Goal: Obtain resource: Obtain resource

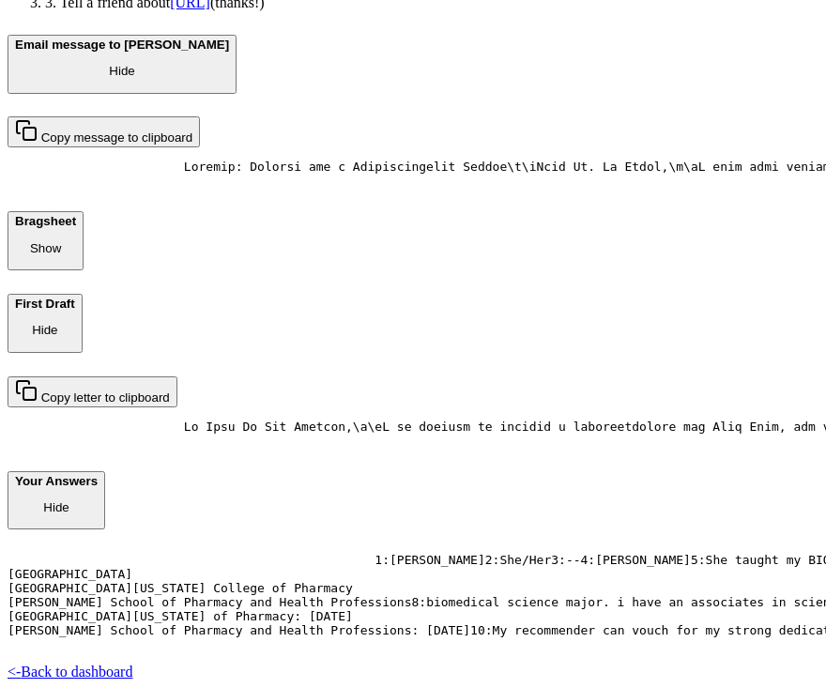
scroll to position [2465, 0]
click at [104, 664] on link "<- Back to dashboard" at bounding box center [70, 672] width 125 height 16
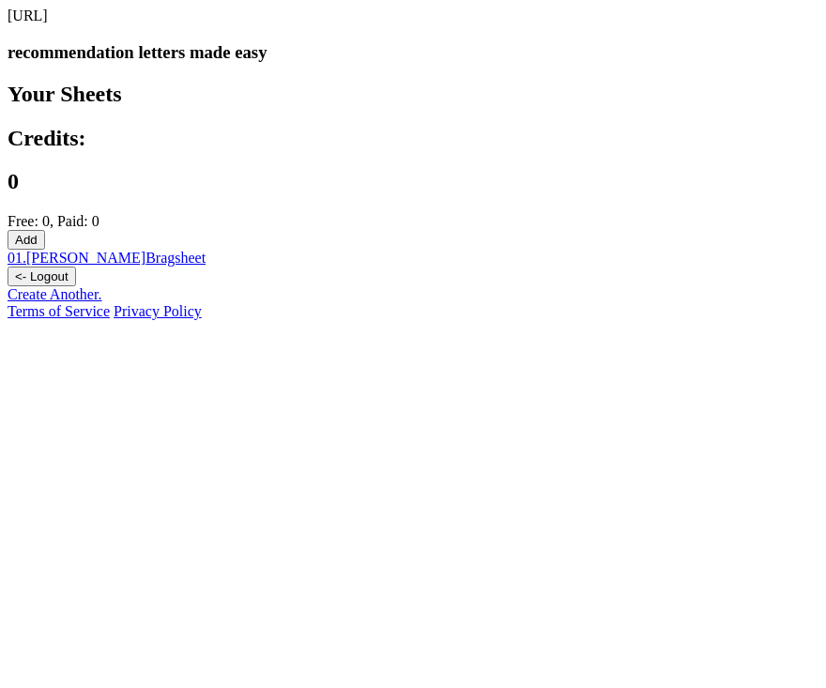
scroll to position [76, 0]
click at [206, 250] on link "01 . [PERSON_NAME] Bragsheet" at bounding box center [107, 258] width 198 height 16
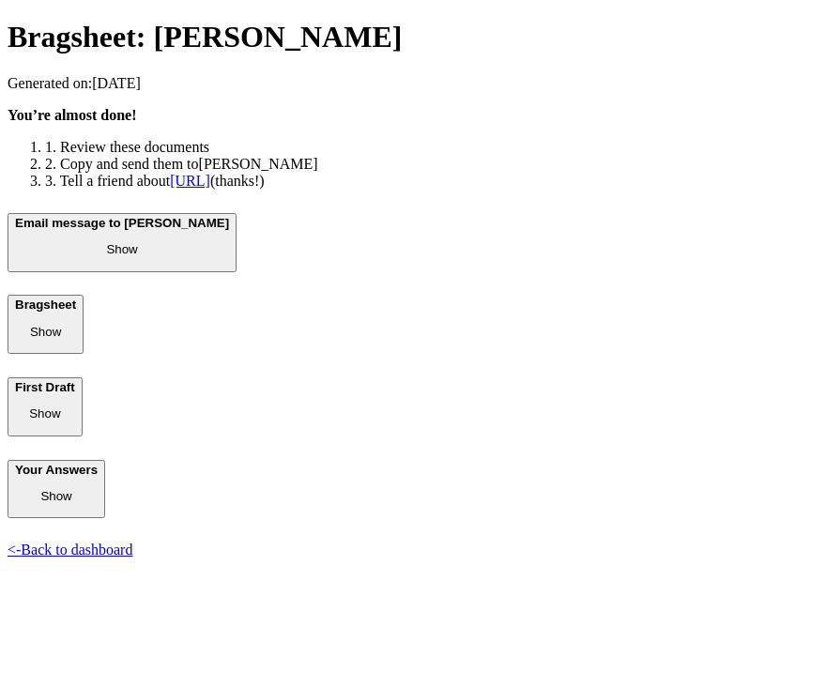
click at [75, 394] on b "First Draft" at bounding box center [45, 387] width 60 height 14
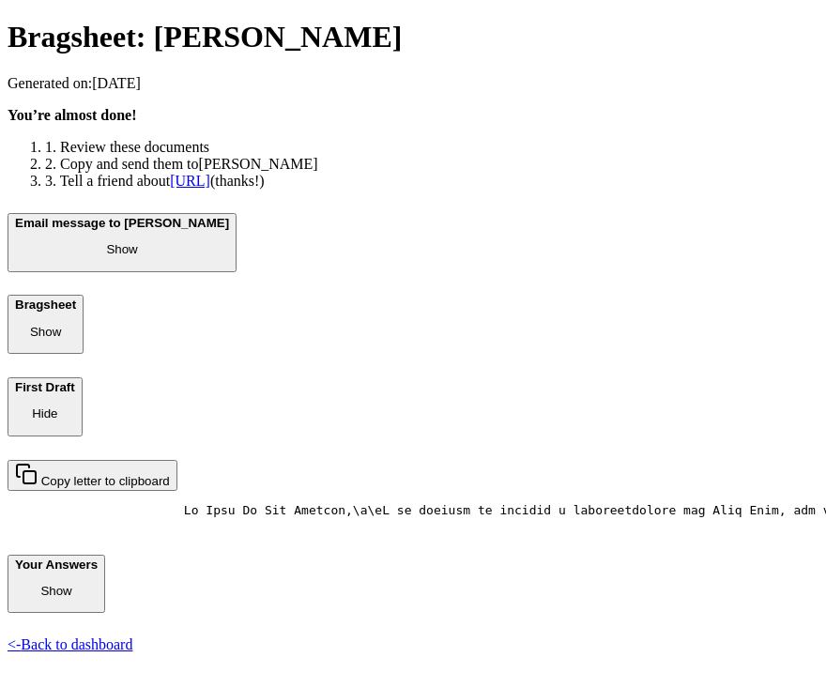
click at [75, 394] on b "First Draft" at bounding box center [45, 387] width 60 height 14
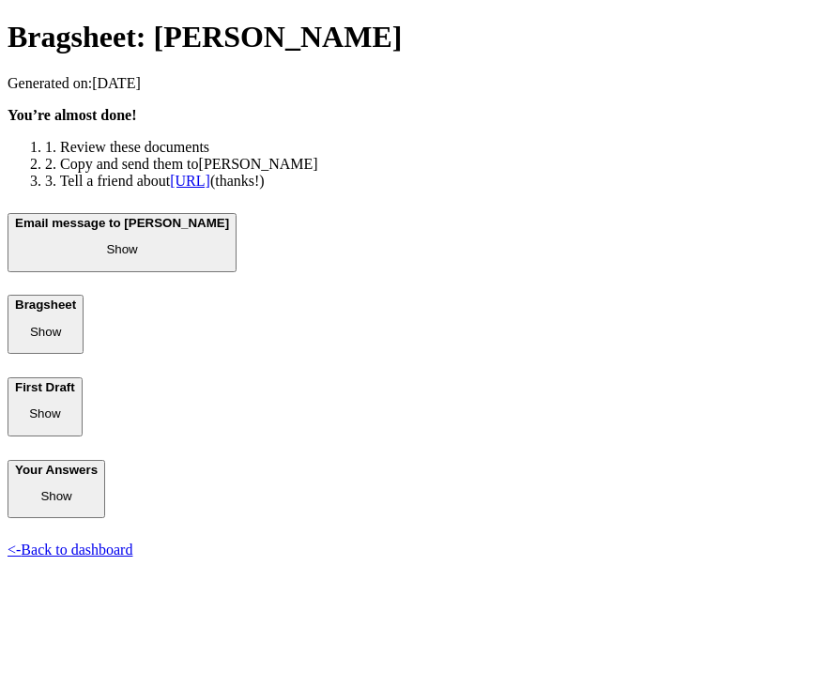
click at [105, 460] on button "Your Answers Show" at bounding box center [57, 489] width 98 height 59
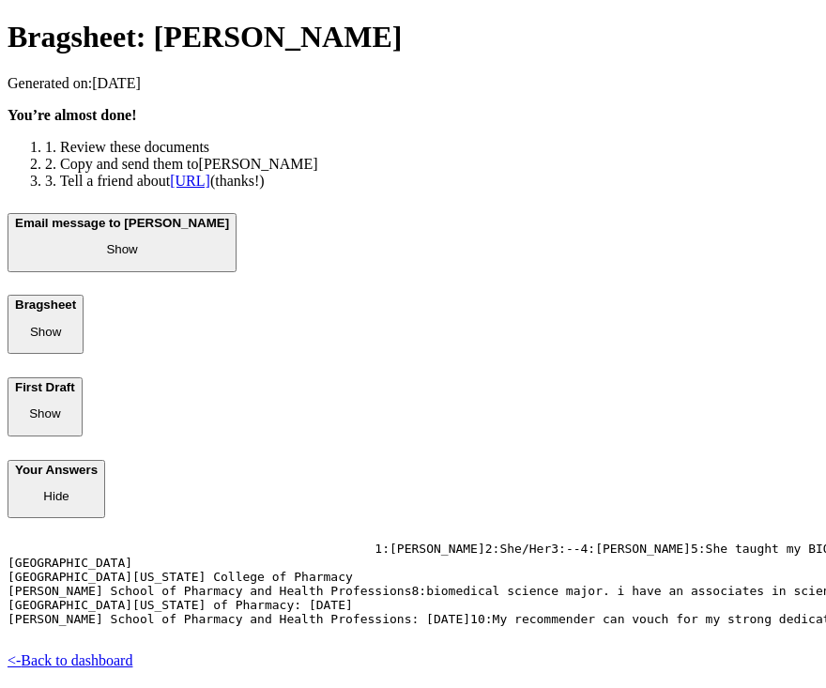
scroll to position [619, 0]
drag, startPoint x: 624, startPoint y: 370, endPoint x: 145, endPoint y: 329, distance: 481.5
click at [145, 542] on pre "1 : [PERSON_NAME] 2 : She/Her 3 : -- 4 : [PERSON_NAME] 5 : She taught my BIO420…" at bounding box center [413, 591] width 811 height 99
copy pre "idwestern University College of Pharmacy: [DATE] [GEOGRAPHIC_DATA][US_STATE] of…"
